Goal: Task Accomplishment & Management: Manage account settings

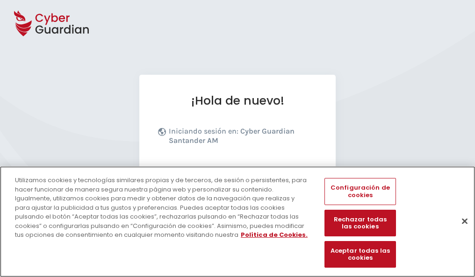
scroll to position [114, 0]
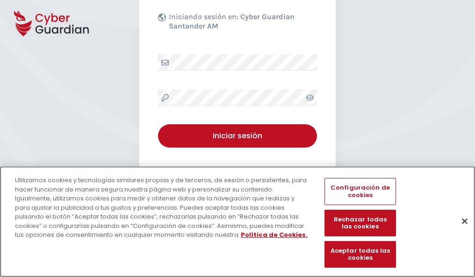
click at [460, 231] on button "Cerrar" at bounding box center [464, 221] width 21 height 21
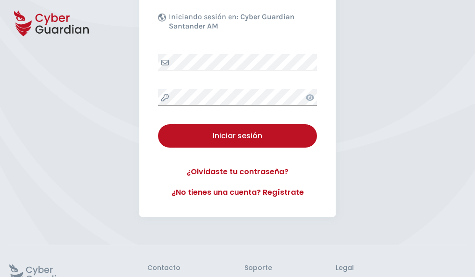
scroll to position [182, 0]
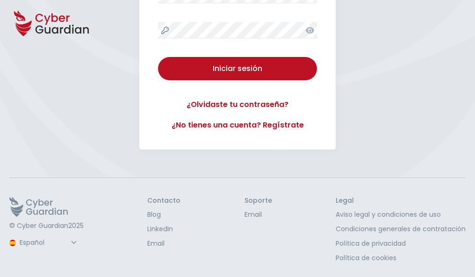
click at [158, 57] on button "Iniciar sesión" at bounding box center [237, 68] width 159 height 23
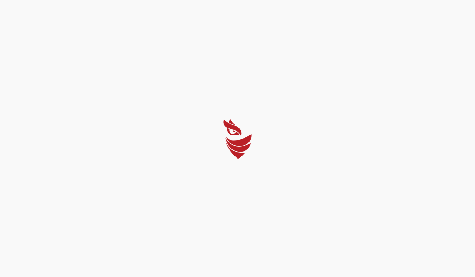
scroll to position [0, 0]
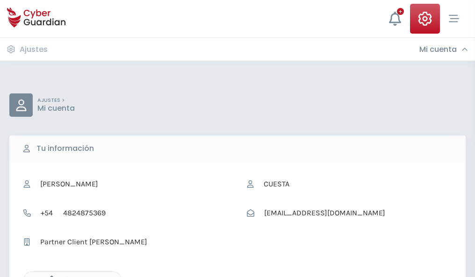
click at [49, 276] on icon "button" at bounding box center [49, 280] width 8 height 8
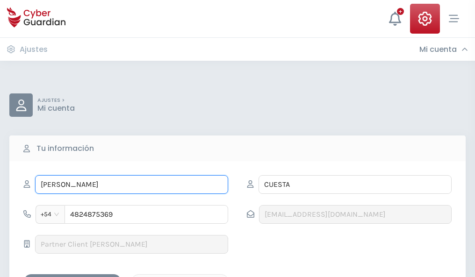
click at [131, 184] on input "VICTORINO" at bounding box center [131, 184] width 193 height 19
type input "V"
type input "Aristides"
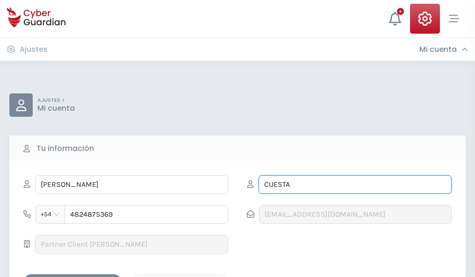
click at [354, 184] on input "CUESTA" at bounding box center [354, 184] width 193 height 19
type input "C"
type input "Vilanova"
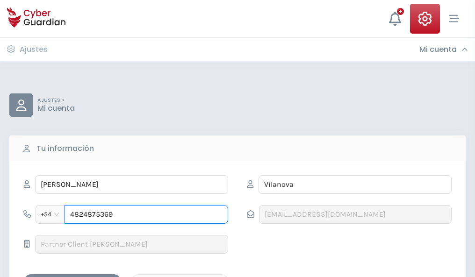
click at [146, 214] on input "4824875369" at bounding box center [145, 214] width 163 height 19
type input "4"
type input "4849503349"
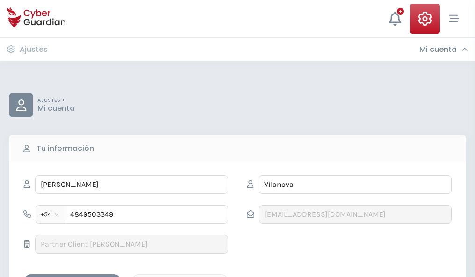
click at [72, 276] on div "Guardar cambios" at bounding box center [72, 282] width 84 height 12
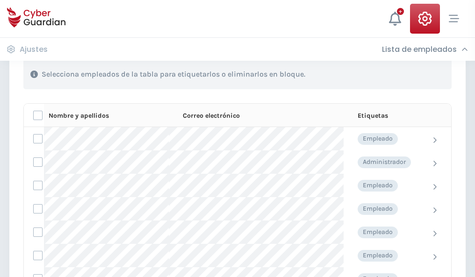
scroll to position [400, 0]
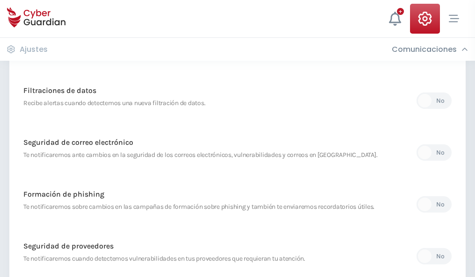
scroll to position [492, 0]
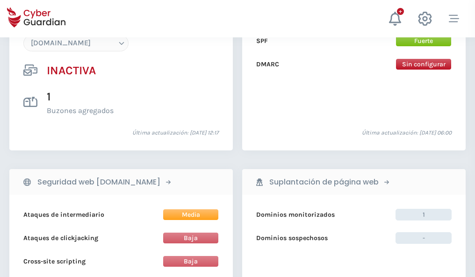
scroll to position [879, 0]
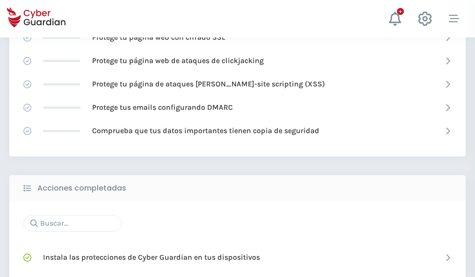
scroll to position [622, 0]
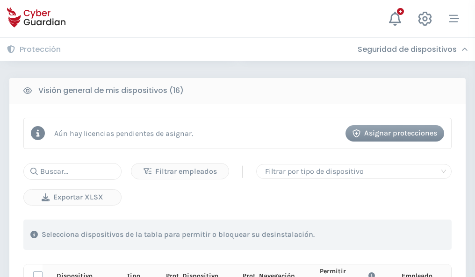
scroll to position [825, 0]
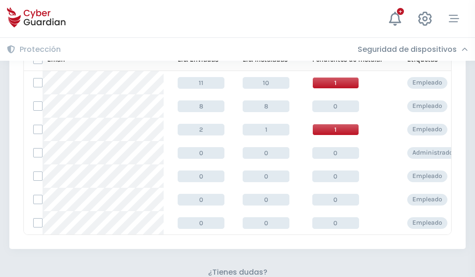
scroll to position [410, 0]
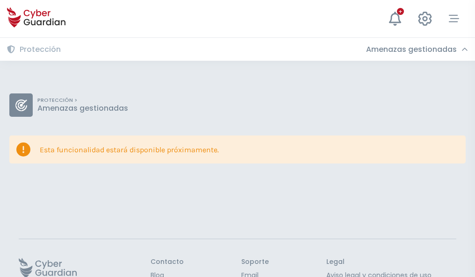
scroll to position [61, 0]
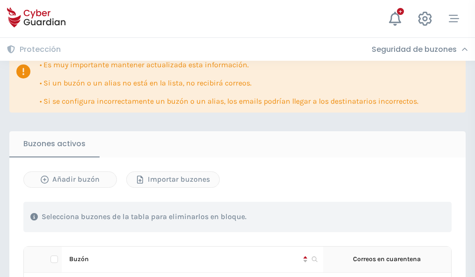
scroll to position [549, 0]
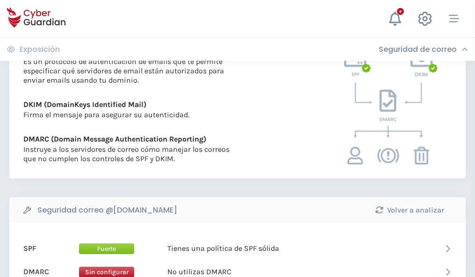
scroll to position [504, 0]
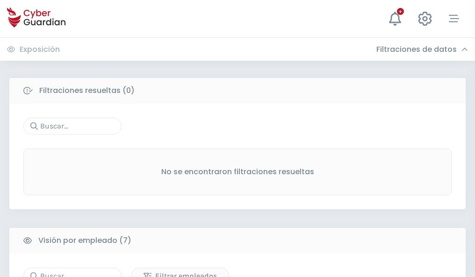
scroll to position [772, 0]
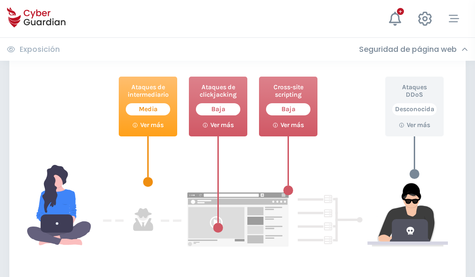
scroll to position [509, 0]
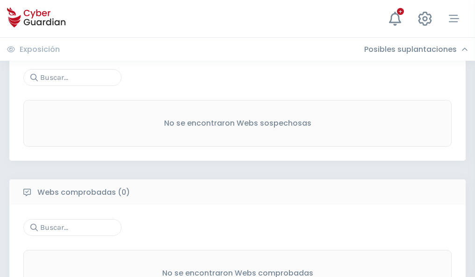
scroll to position [489, 0]
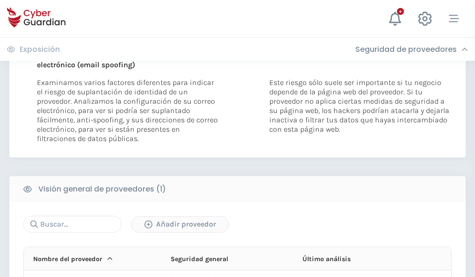
scroll to position [485, 0]
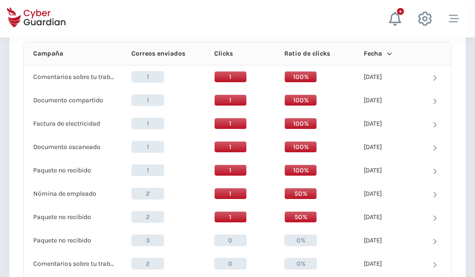
scroll to position [837, 0]
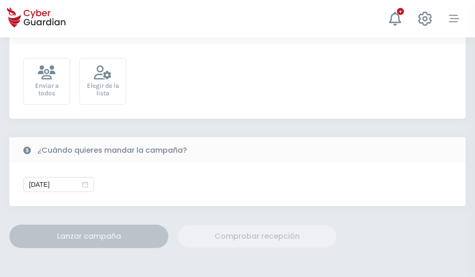
scroll to position [342, 0]
